Goal: Find specific page/section: Find specific page/section

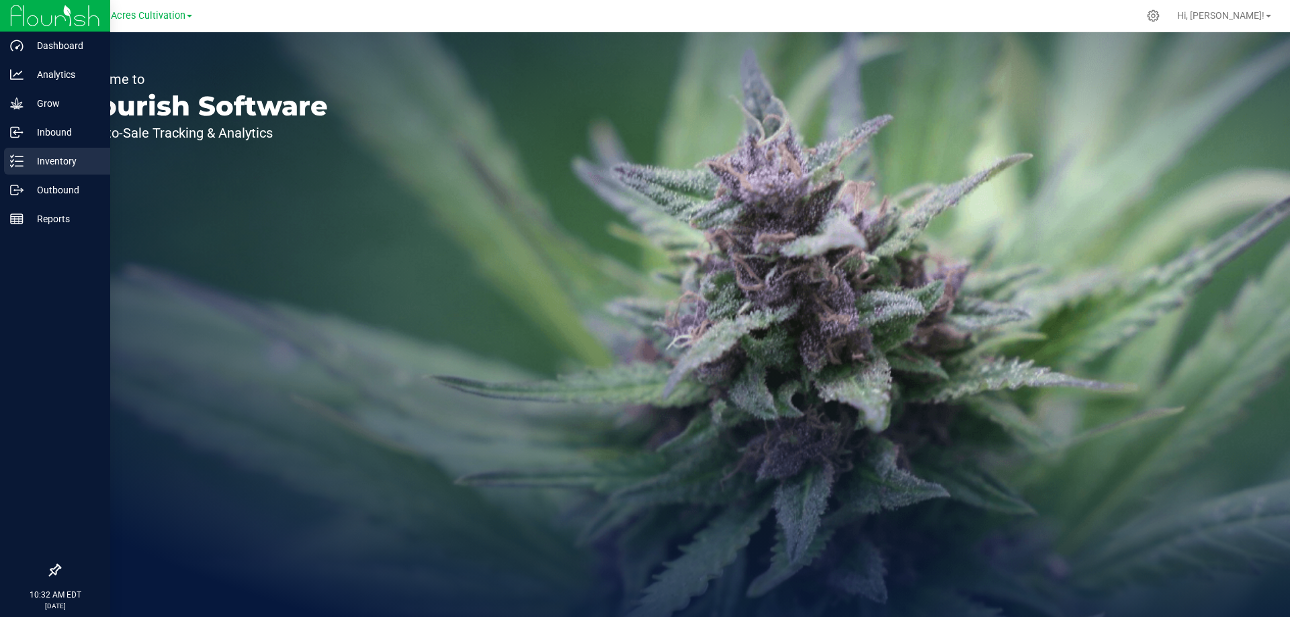
click at [52, 163] on p "Inventory" at bounding box center [64, 161] width 81 height 16
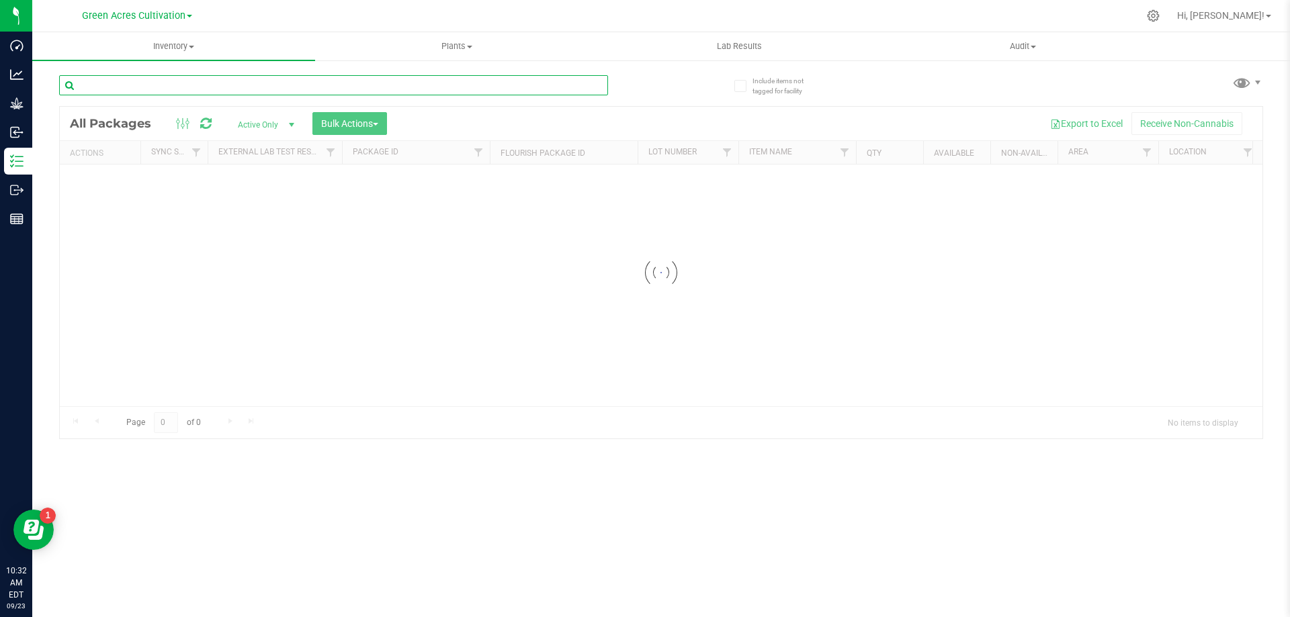
click at [179, 86] on input "text" at bounding box center [333, 85] width 549 height 20
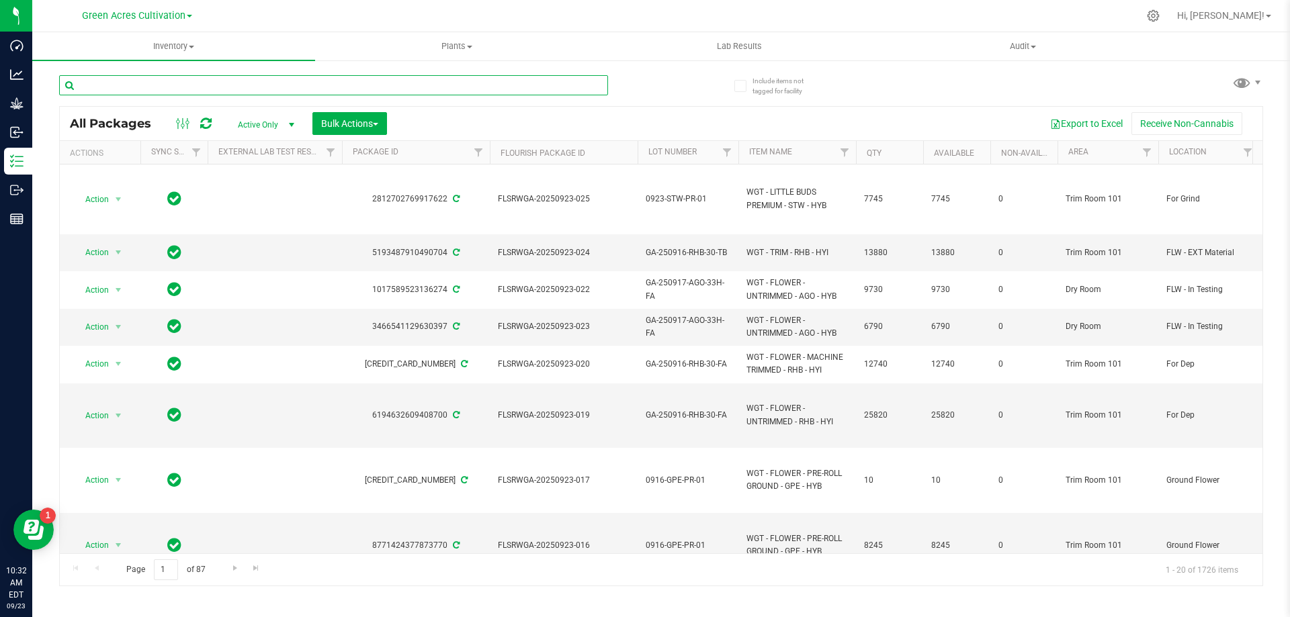
click at [176, 85] on input "text" at bounding box center [333, 85] width 549 height 20
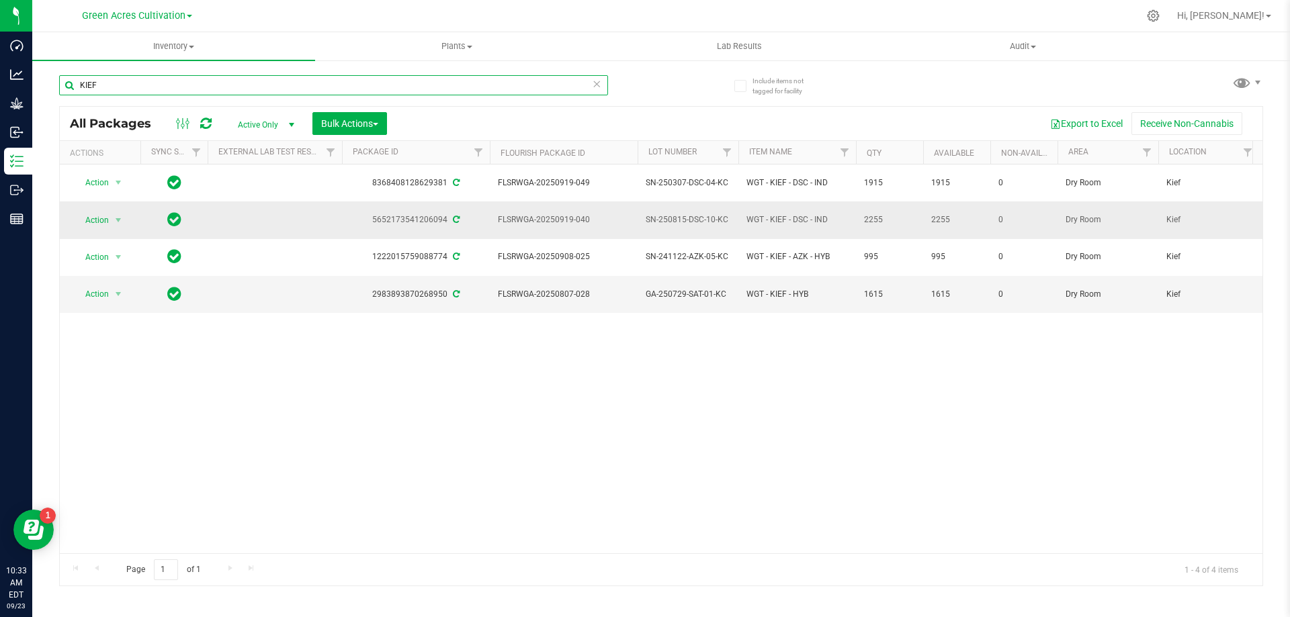
type input "KIEF"
click at [668, 214] on span "SN-250815-DSC-10-KC" at bounding box center [687, 220] width 85 height 13
click at [668, 210] on input "SN-250815-DSC-10-KC" at bounding box center [685, 220] width 96 height 21
click at [761, 351] on div "Action Action Adjust qty Create package Edit attributes Global inventory Locate…" at bounding box center [661, 359] width 1202 height 389
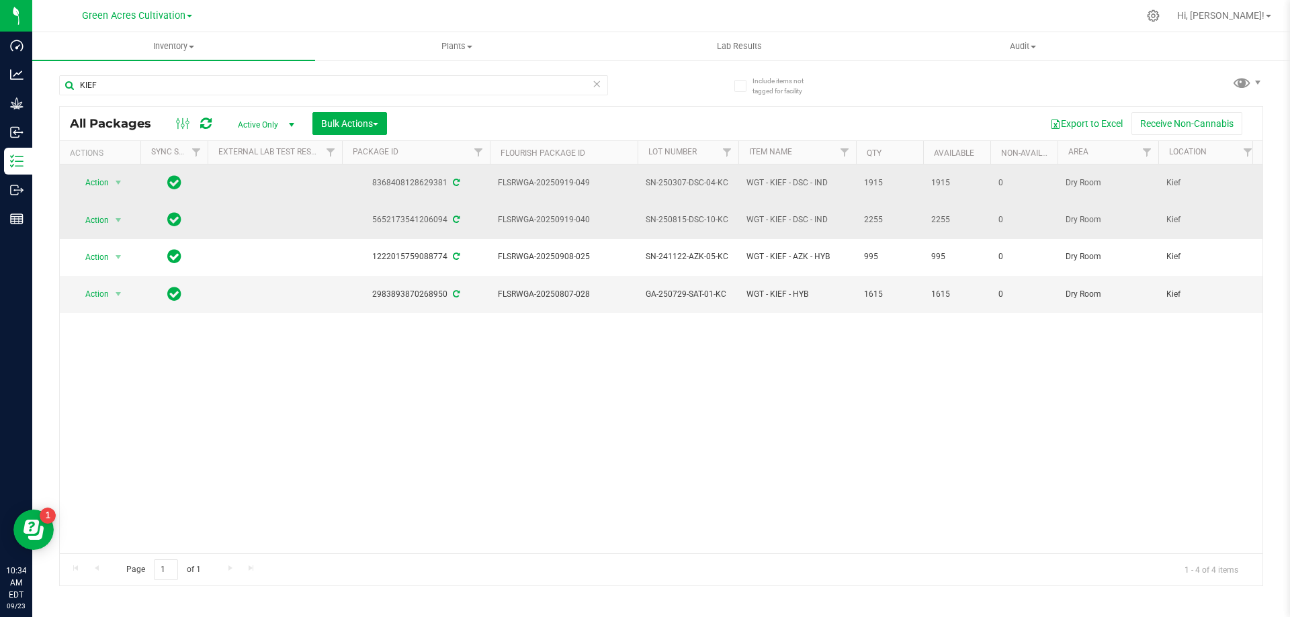
click at [708, 177] on span "SN-250307-DSC-04-KC" at bounding box center [687, 183] width 85 height 13
click at [708, 177] on input "SN-250307-DSC-04-KC" at bounding box center [685, 183] width 96 height 21
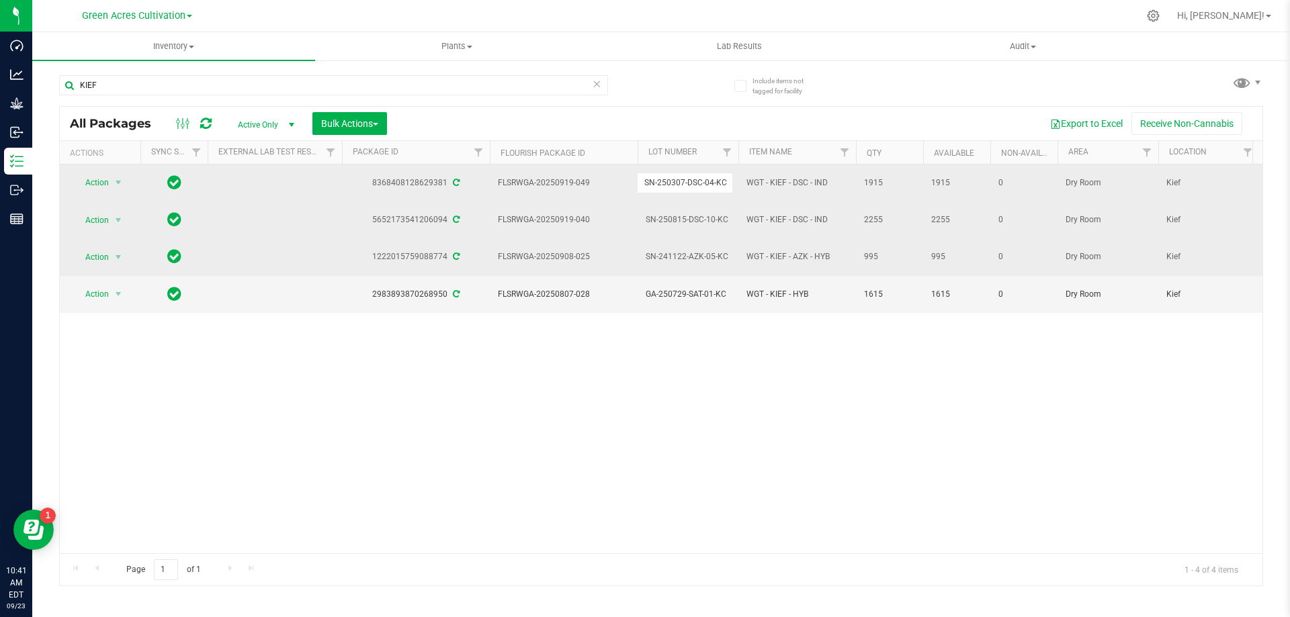
click at [674, 251] on span "SN-241122-AZK-05-KC" at bounding box center [687, 257] width 85 height 13
